Goal: Information Seeking & Learning: Learn about a topic

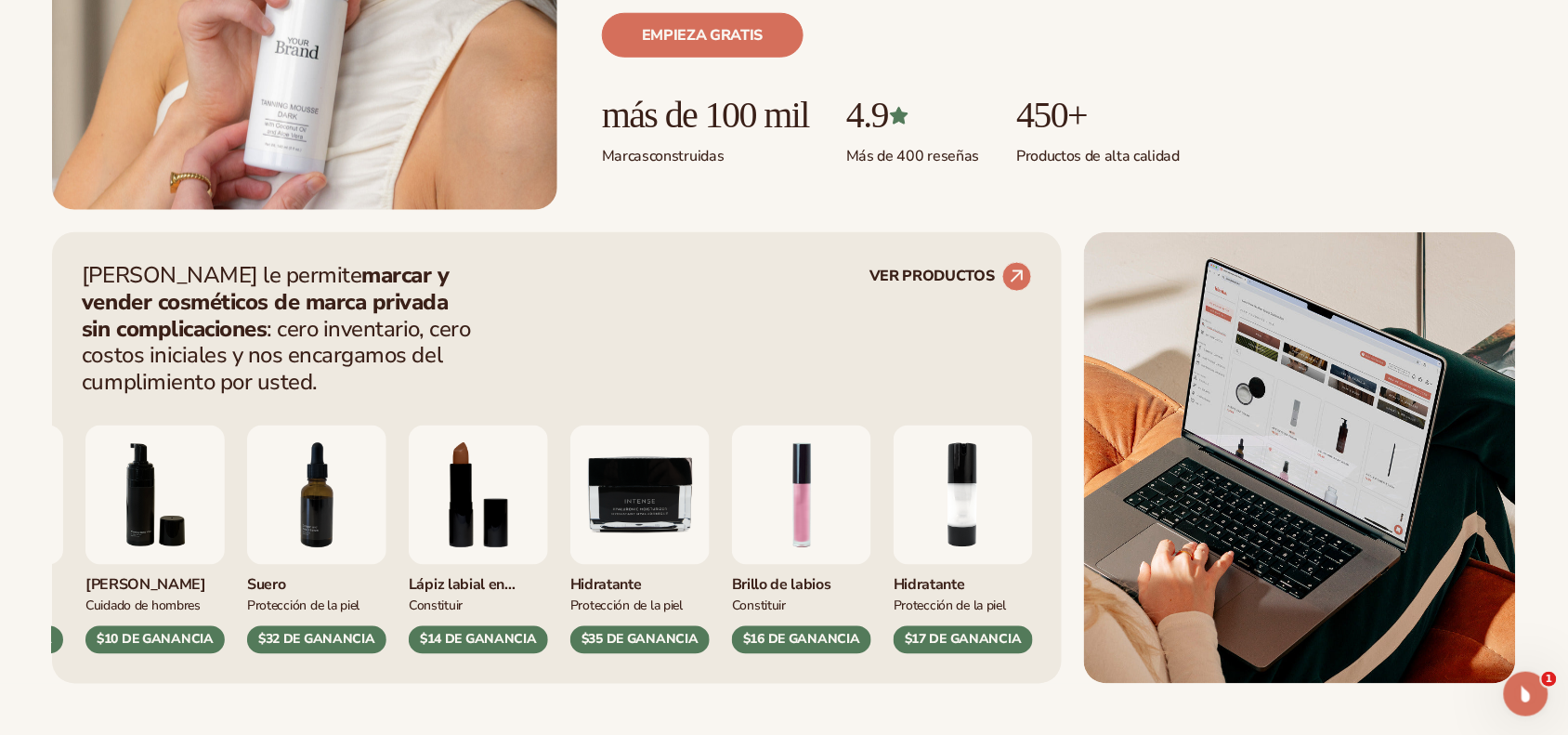
scroll to position [760, 0]
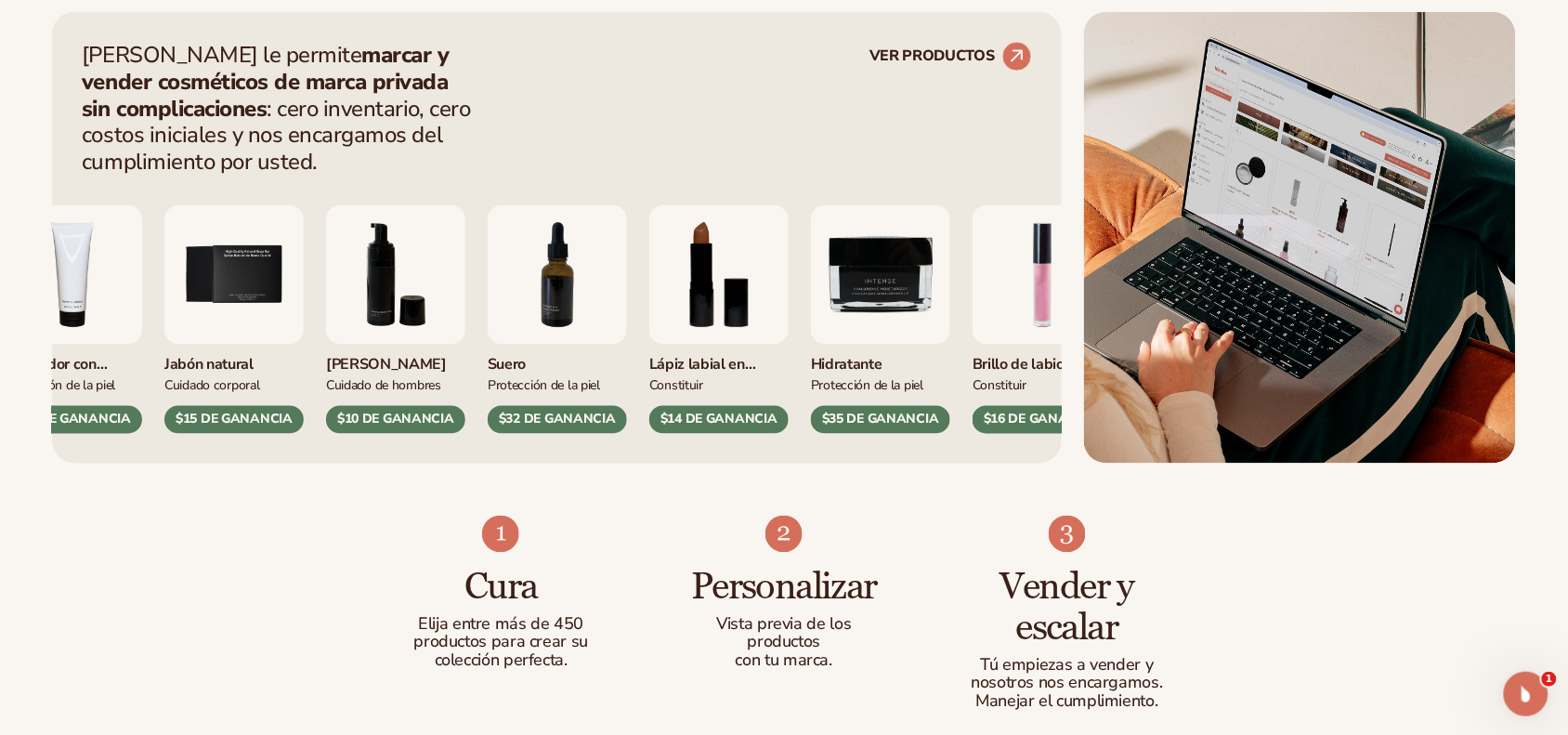
click at [692, 294] on img "8 / 9" at bounding box center [719, 275] width 140 height 140
click at [701, 292] on img "8 / 9" at bounding box center [719, 275] width 140 height 140
click at [864, 184] on div "Hidratante Protección de la piel $17 DE GANANCIA Pomada para labios Cuidado cor…" at bounding box center [557, 304] width 951 height 258
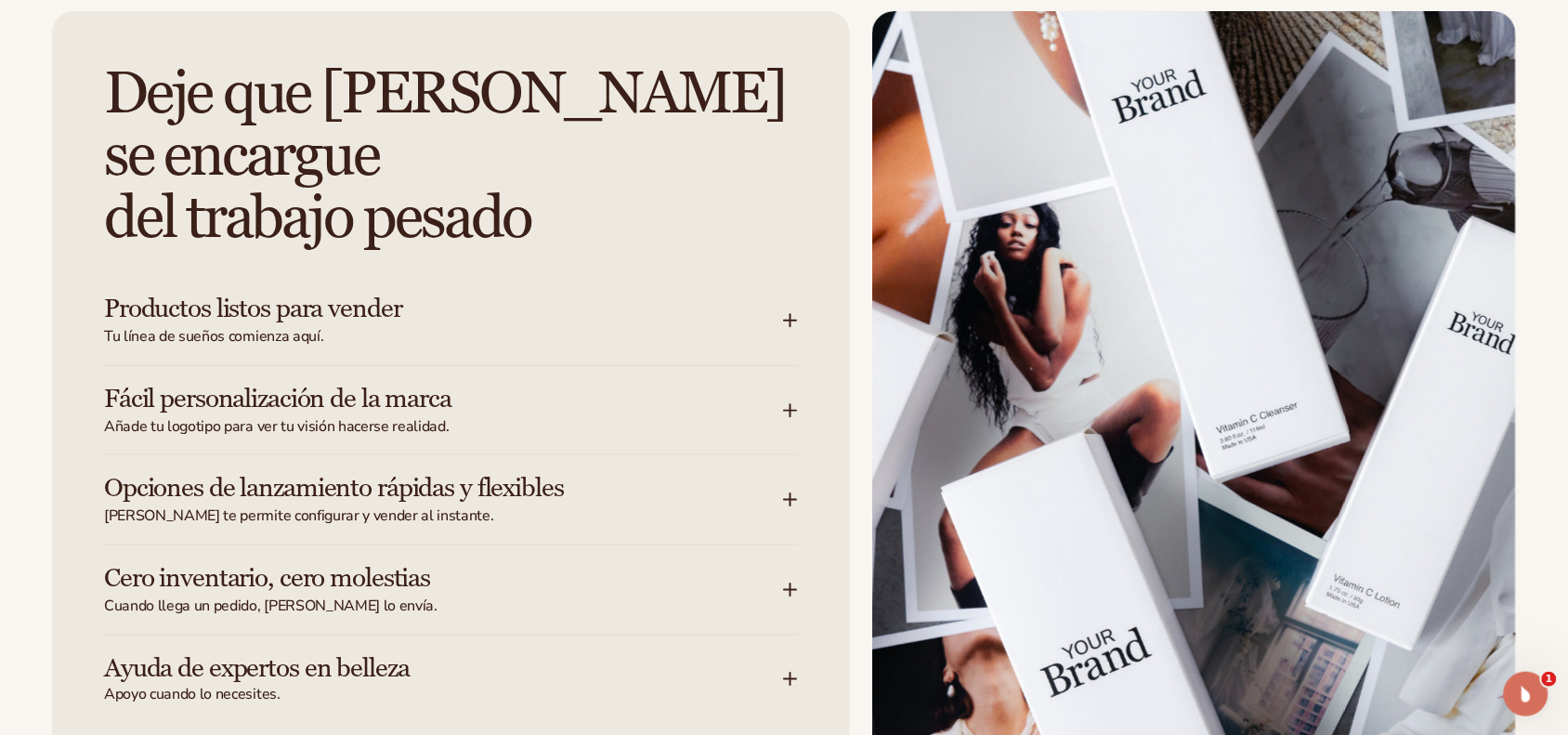
scroll to position [2444, 0]
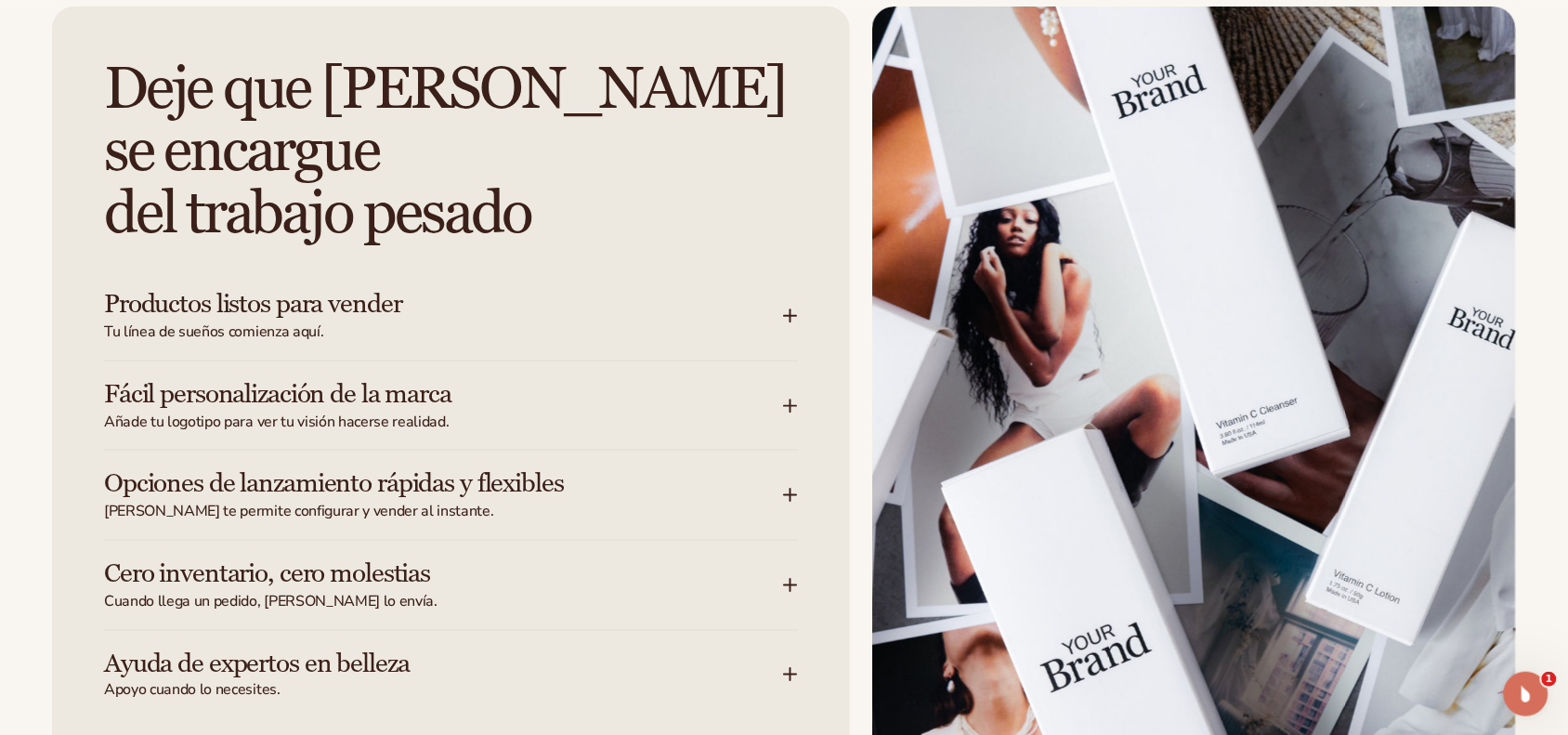
click at [791, 399] on icon at bounding box center [791, 405] width 0 height 12
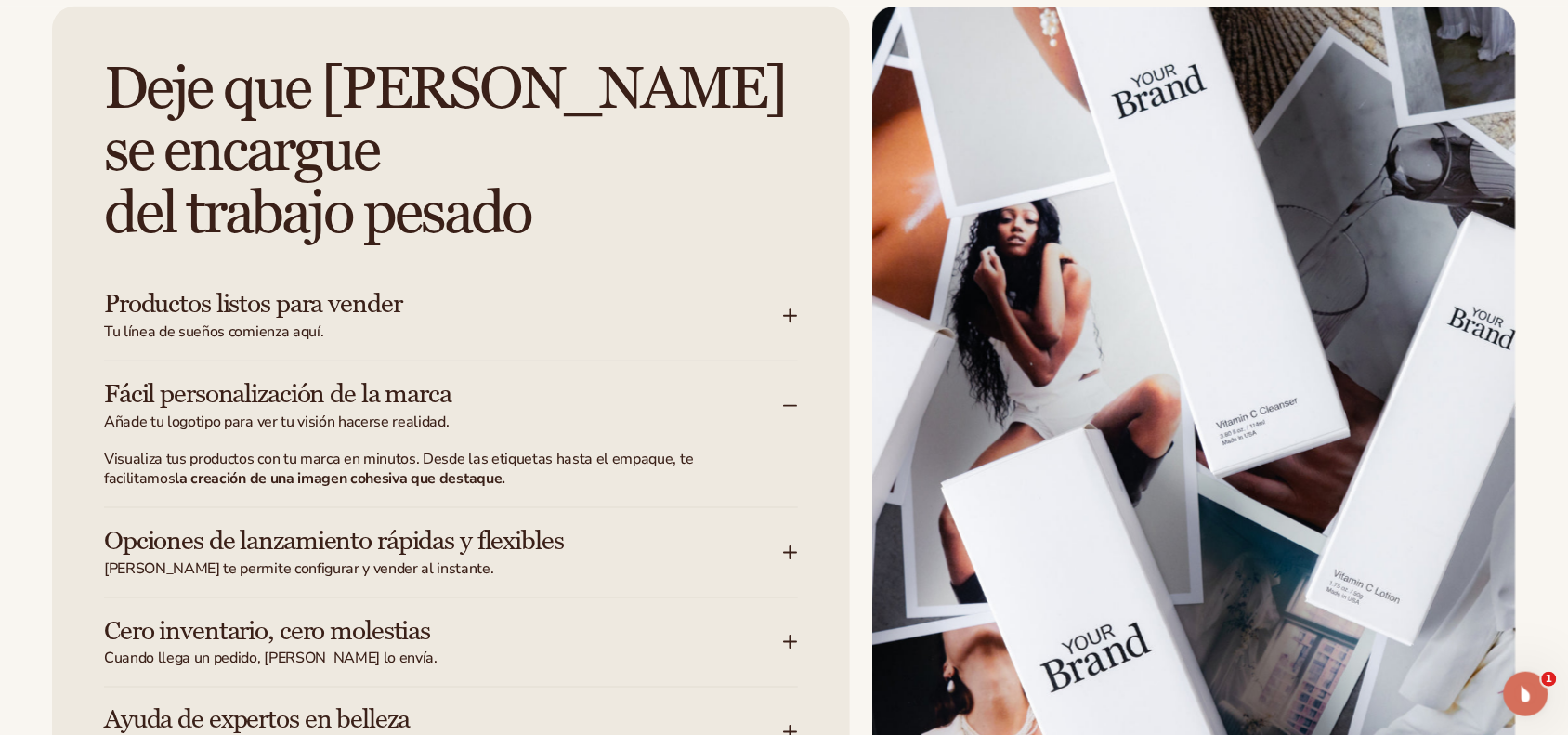
click at [791, 399] on icon at bounding box center [790, 406] width 15 height 15
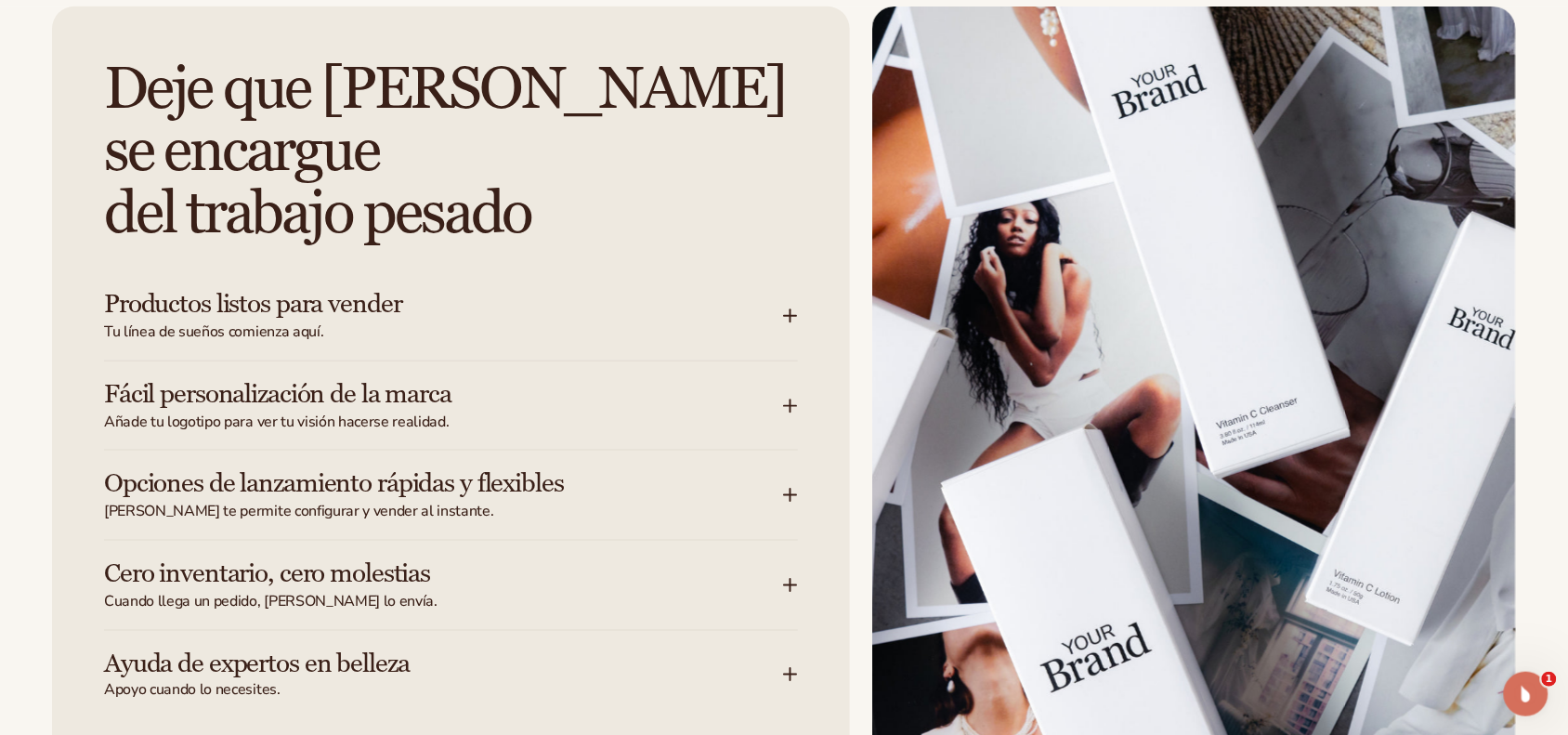
click at [792, 308] on icon at bounding box center [790, 315] width 15 height 15
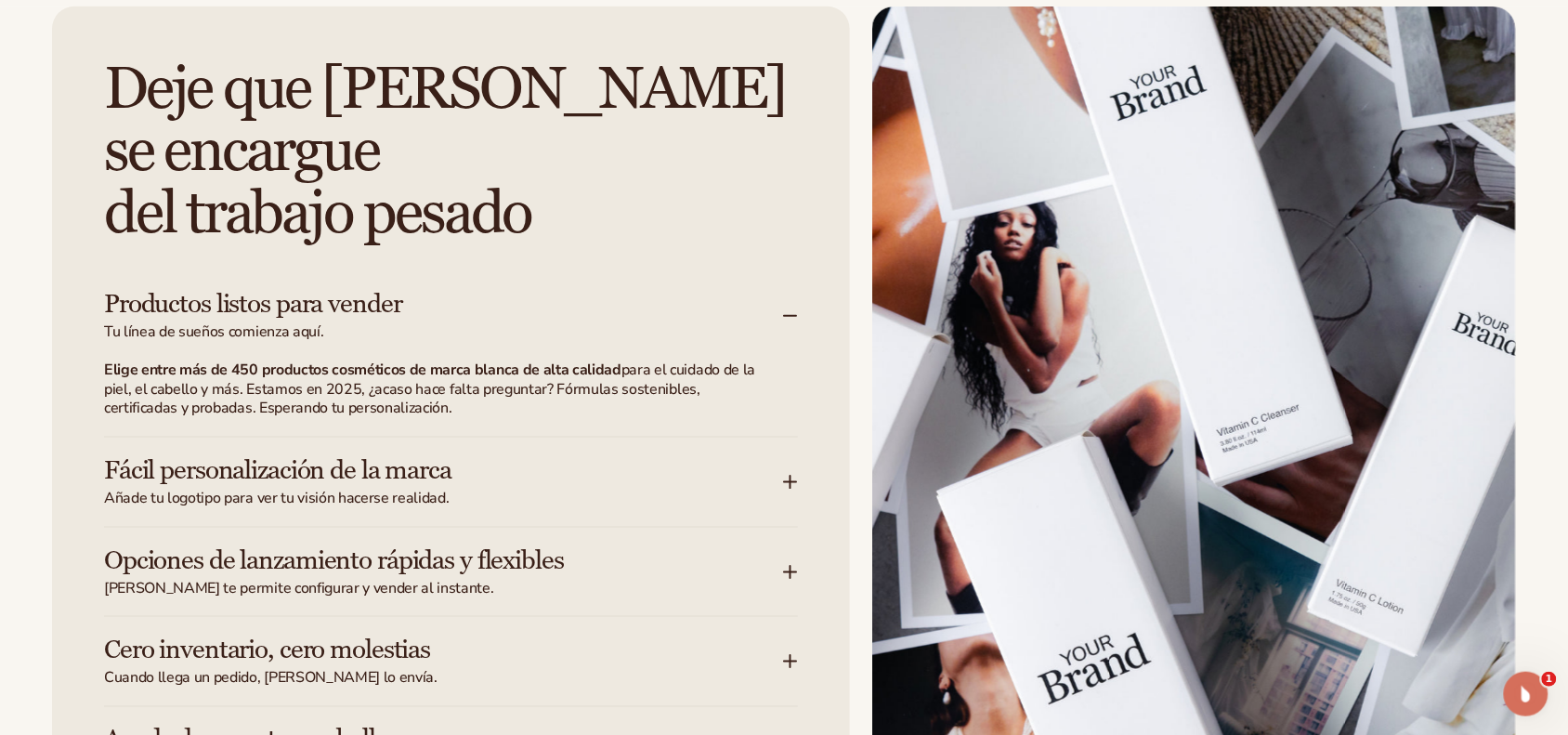
click at [792, 308] on icon at bounding box center [790, 315] width 15 height 15
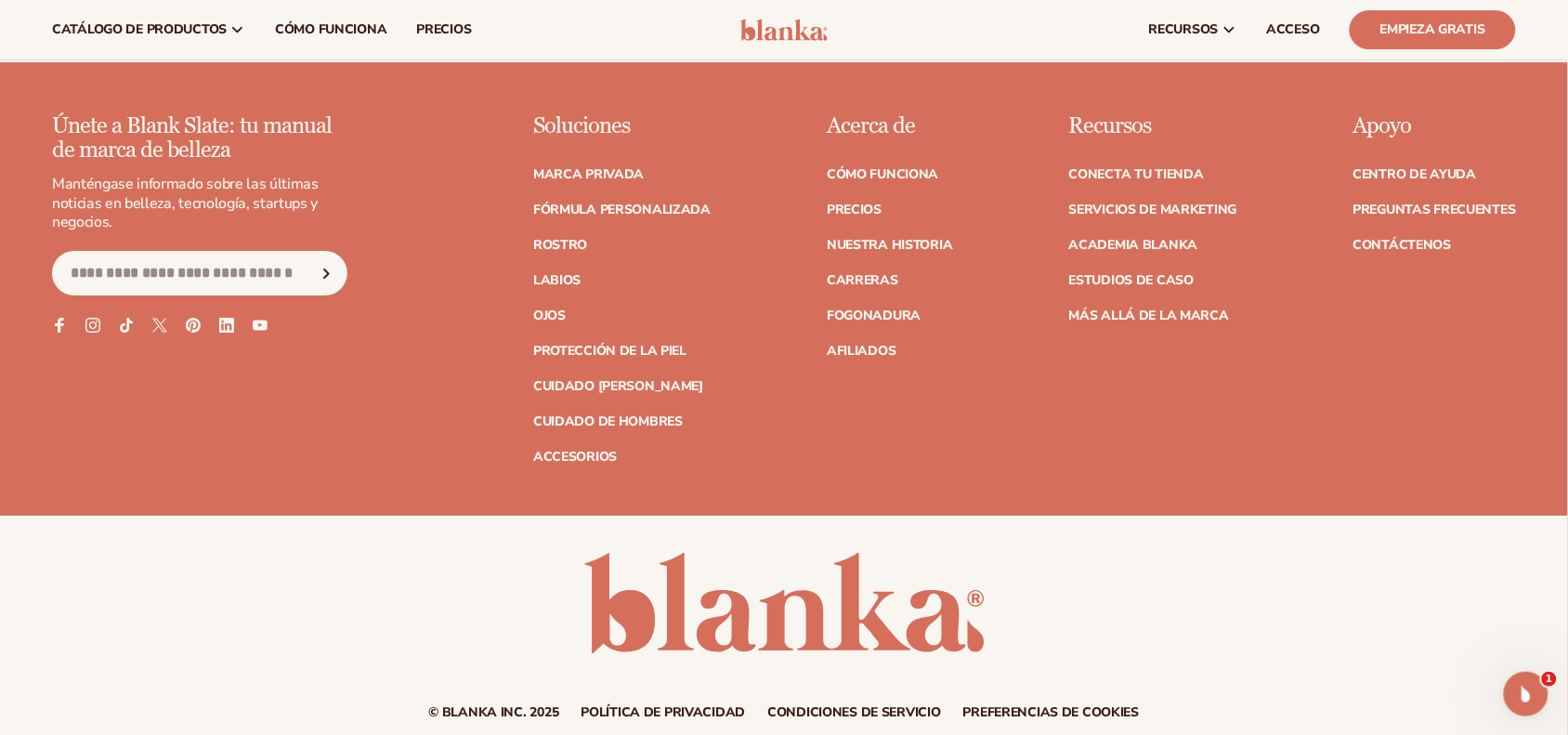
scroll to position [8017, 0]
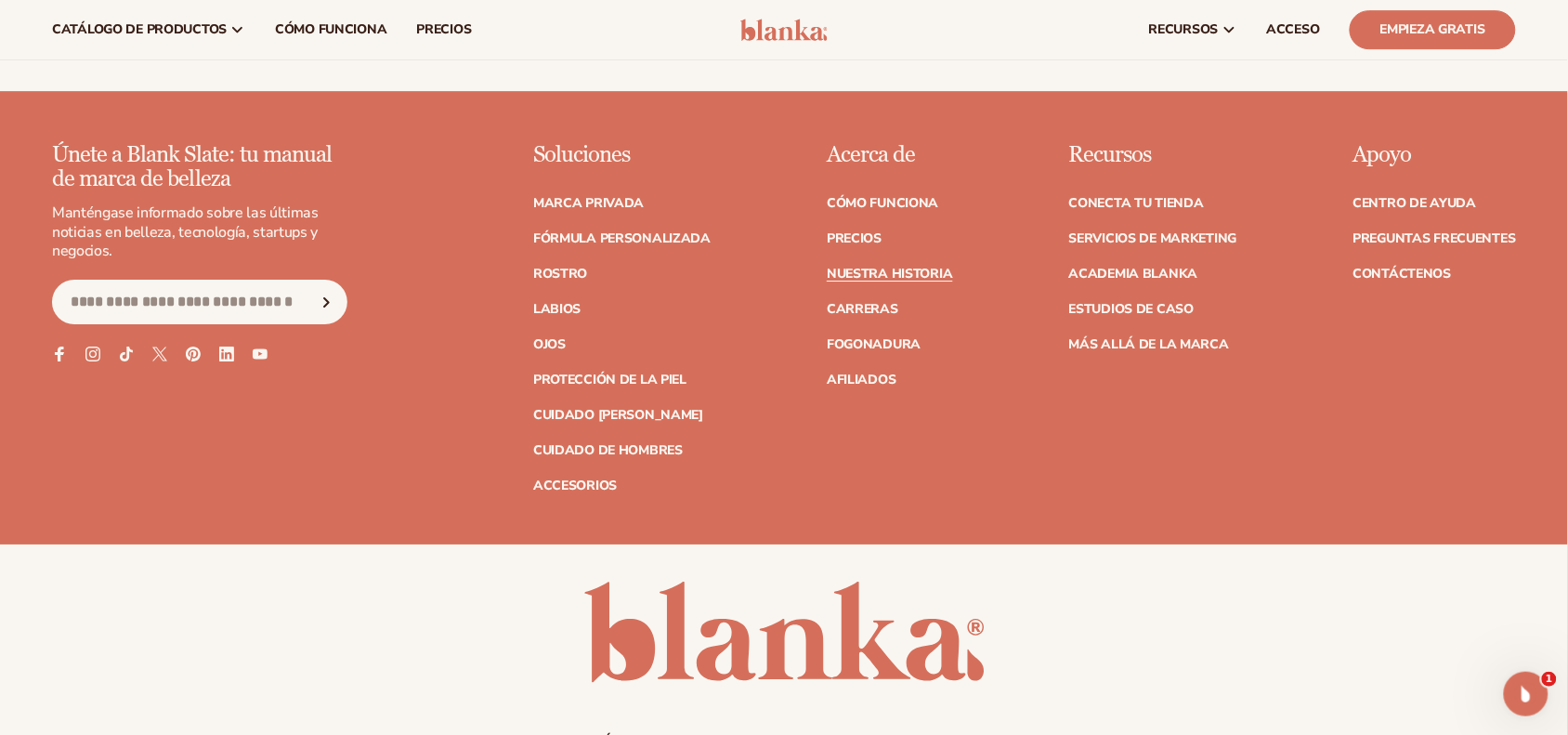
click at [908, 277] on font "Nuestra historia" at bounding box center [890, 273] width 127 height 18
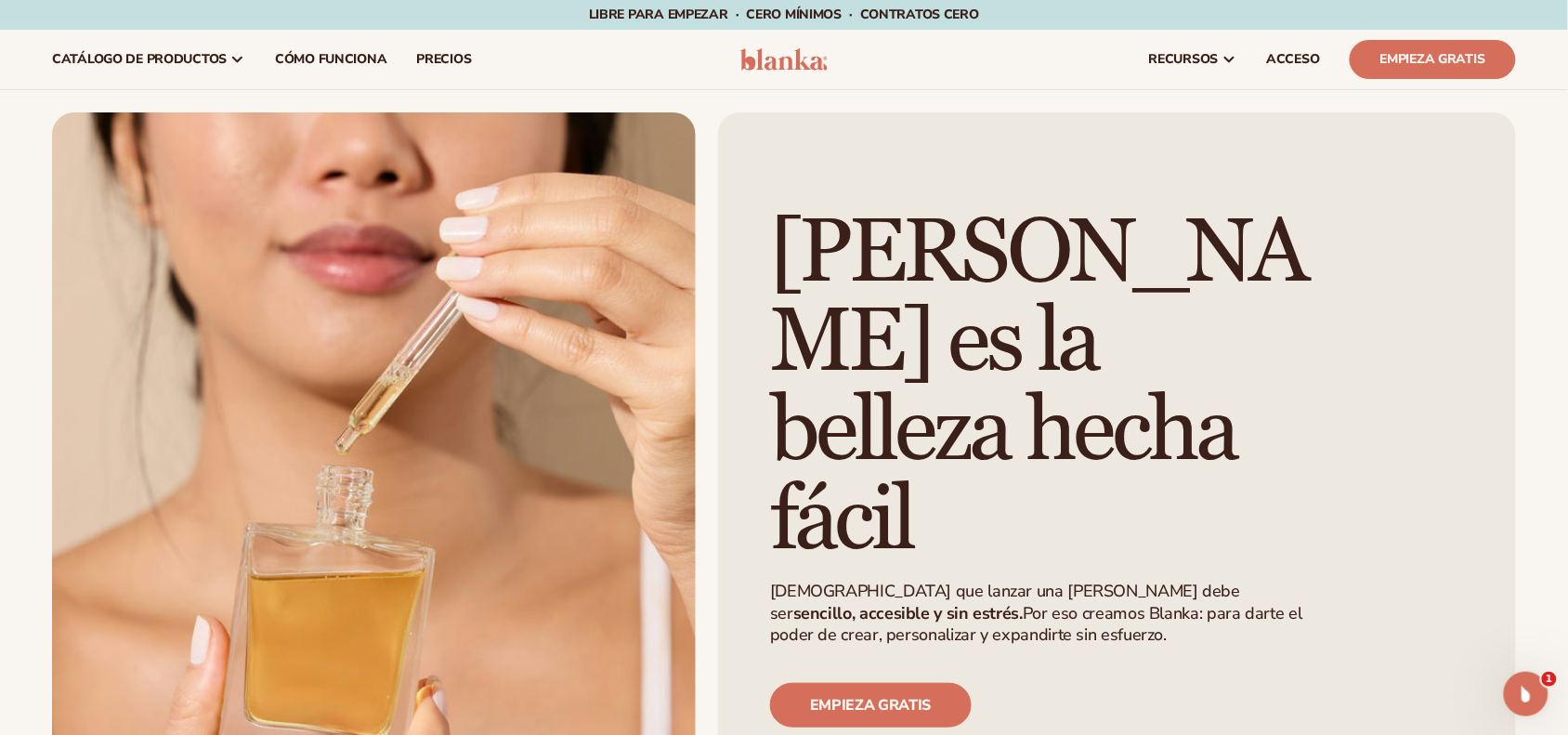
click at [1537, 151] on div "[PERSON_NAME] es la belleza hecha fácil [DEMOGRAPHIC_DATA] que lanzar una [PERS…" at bounding box center [784, 469] width 1568 height 712
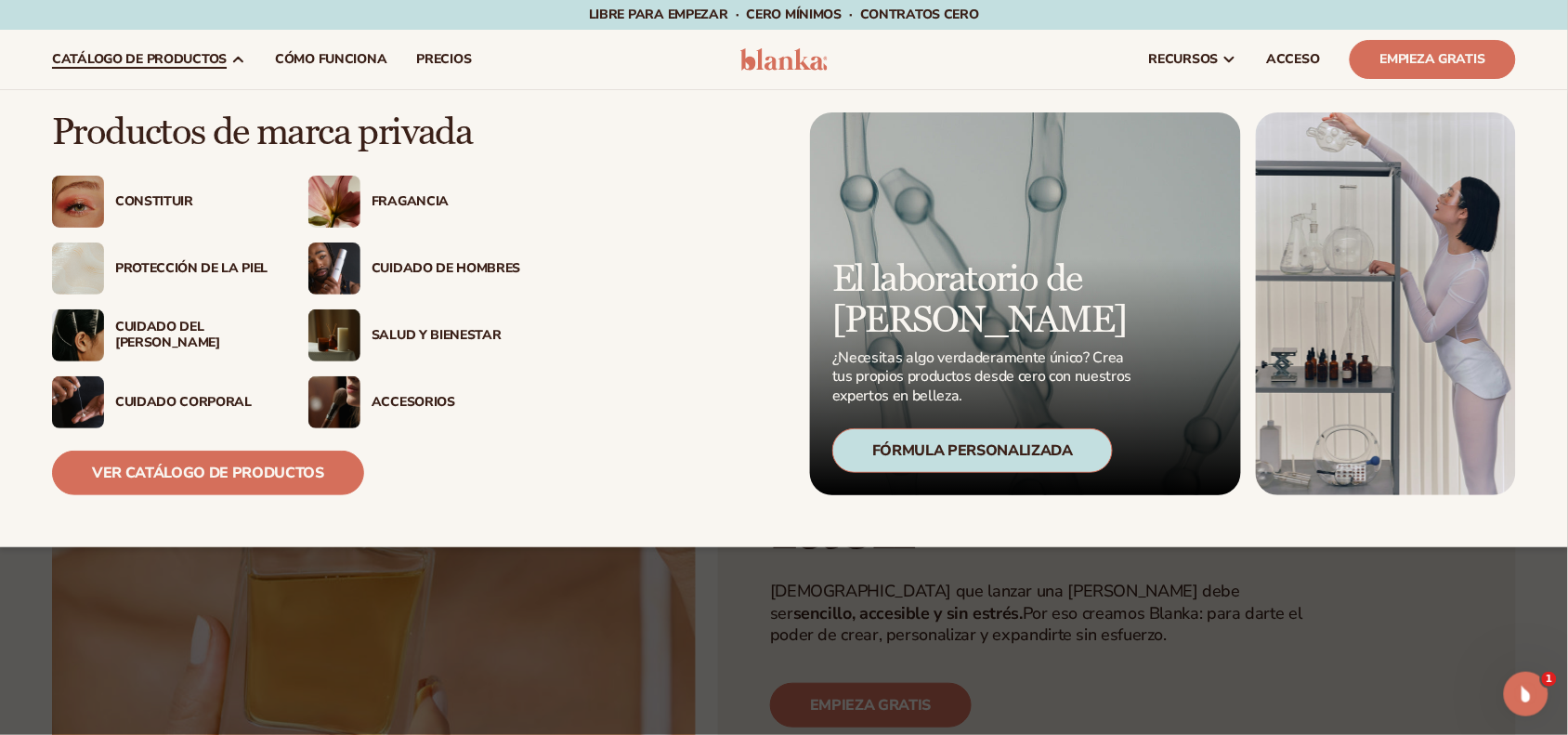
click at [158, 57] on font "catálogo de productos" at bounding box center [139, 59] width 175 height 18
click at [186, 52] on font "catálogo de productos" at bounding box center [139, 59] width 175 height 18
click at [233, 479] on font "Ver catálogo de productos" at bounding box center [207, 473] width 232 height 20
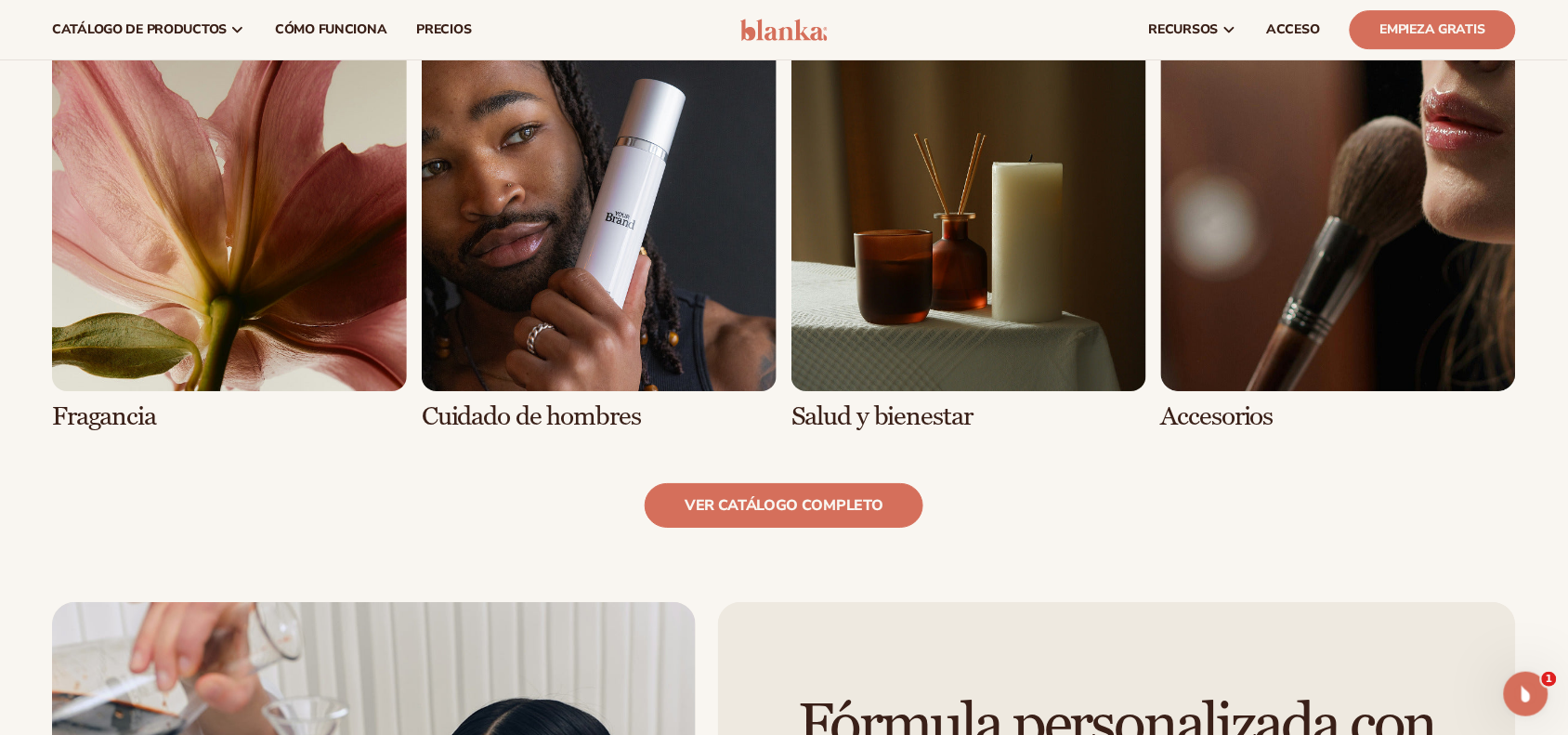
scroll to position [1769, 0]
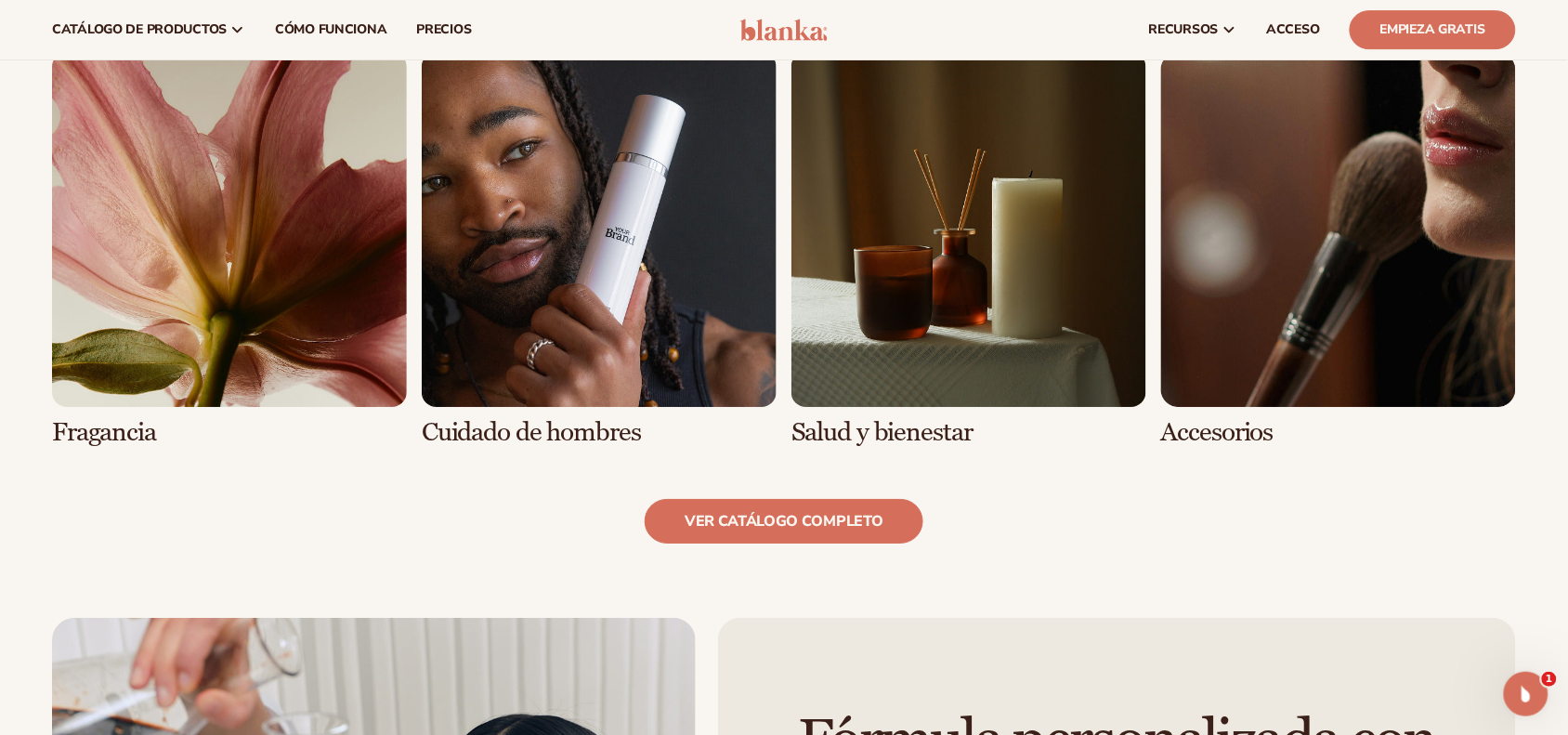
click at [785, 37] on img at bounding box center [784, 30] width 88 height 22
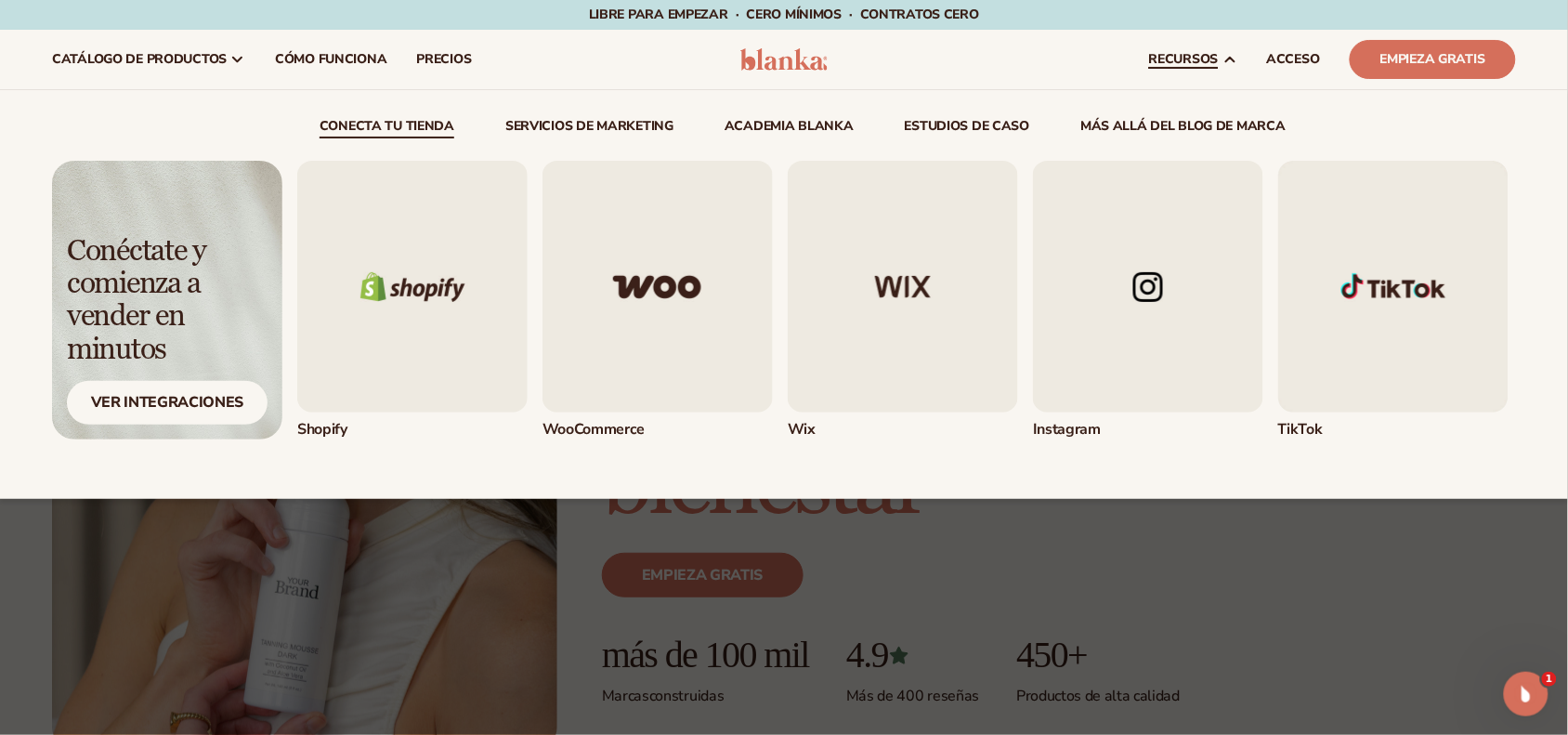
click at [1214, 129] on font "Más allá del blog de marca" at bounding box center [1183, 126] width 205 height 18
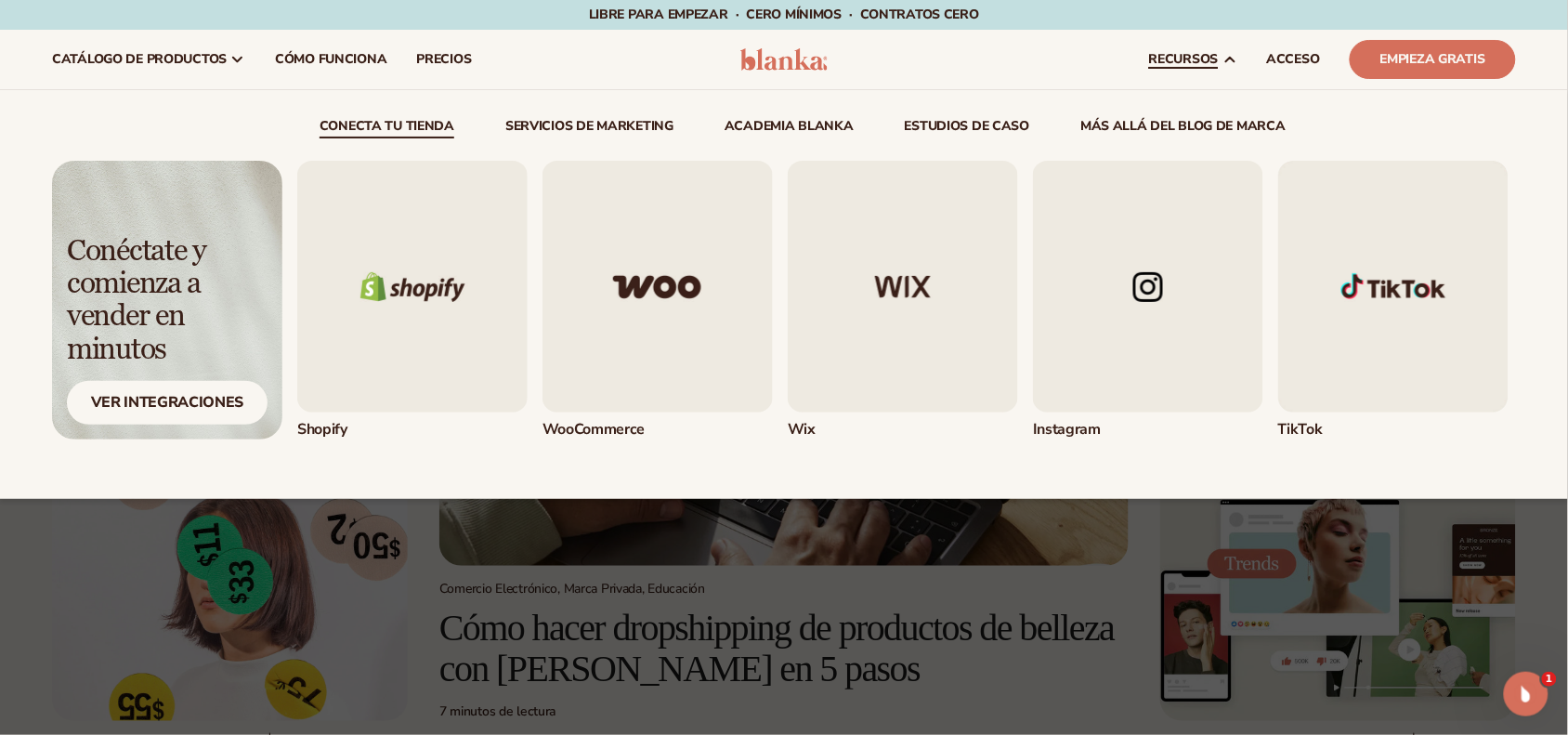
click at [1189, 130] on font "Más allá del blog de marca" at bounding box center [1183, 126] width 205 height 18
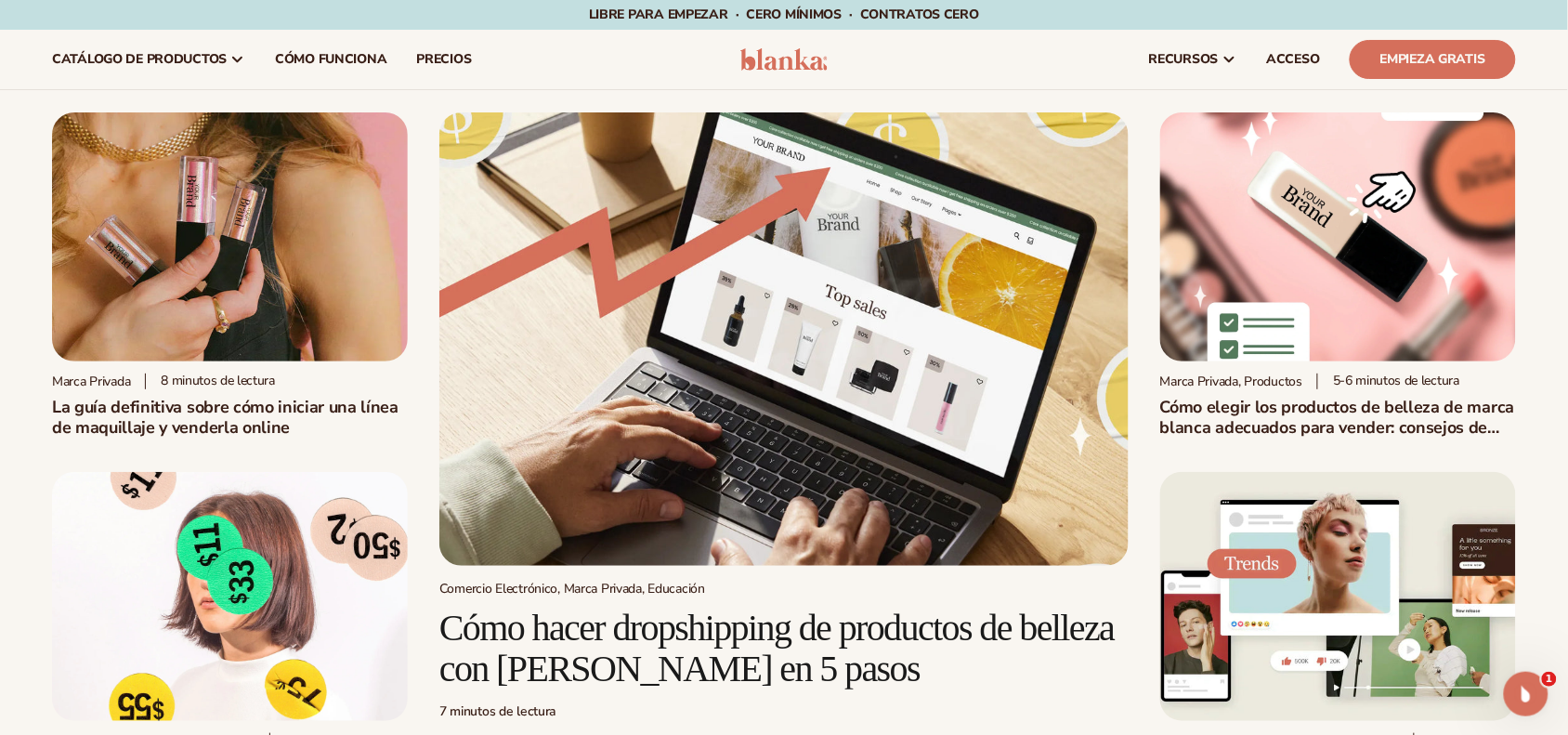
click at [772, 48] on img at bounding box center [784, 59] width 88 height 22
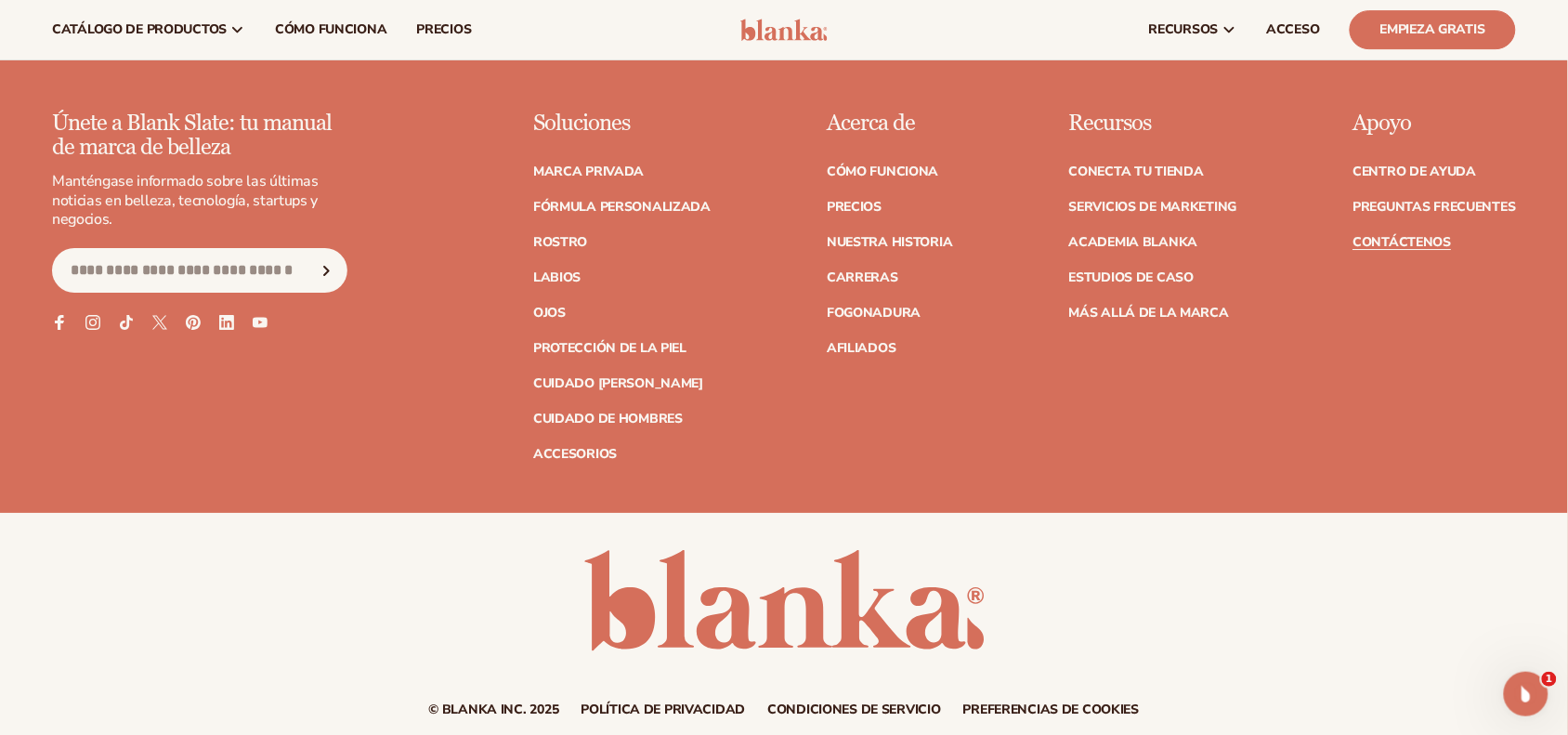
click at [1413, 247] on font "Contáctenos" at bounding box center [1402, 242] width 99 height 18
